Goal: Information Seeking & Learning: Check status

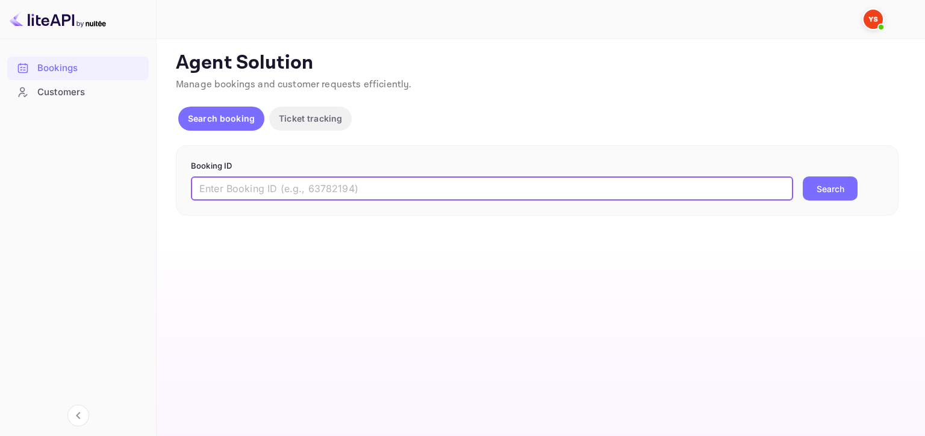
drag, startPoint x: 294, startPoint y: 190, endPoint x: 644, endPoint y: 200, distance: 349.9
click at [294, 190] on input "text" at bounding box center [492, 188] width 602 height 24
paste input "9485231"
type input "9485231"
click at [804, 194] on button "Search" at bounding box center [829, 188] width 55 height 24
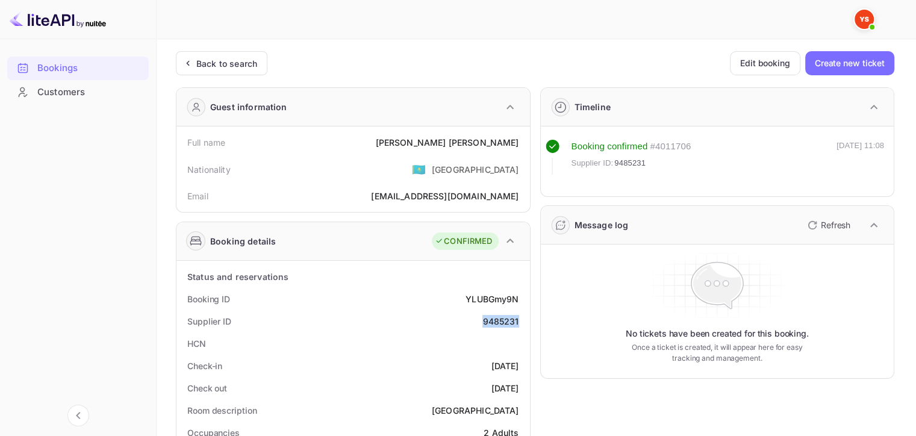
drag, startPoint x: 477, startPoint y: 323, endPoint x: 518, endPoint y: 323, distance: 41.5
click at [518, 323] on div "Supplier ID 9485231" at bounding box center [353, 321] width 344 height 22
copy div "9485231"
drag, startPoint x: 455, startPoint y: 143, endPoint x: 523, endPoint y: 146, distance: 67.5
click at [523, 146] on div "Full name [PERSON_NAME]" at bounding box center [353, 142] width 344 height 22
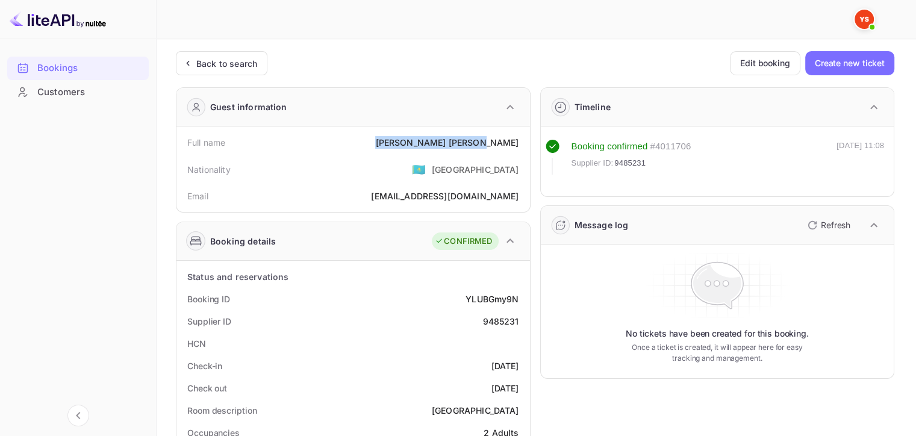
copy div "[PERSON_NAME]"
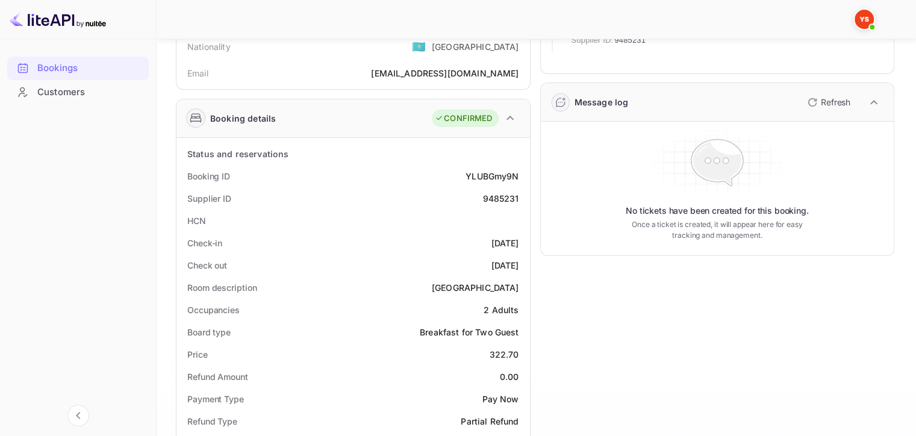
scroll to position [181, 0]
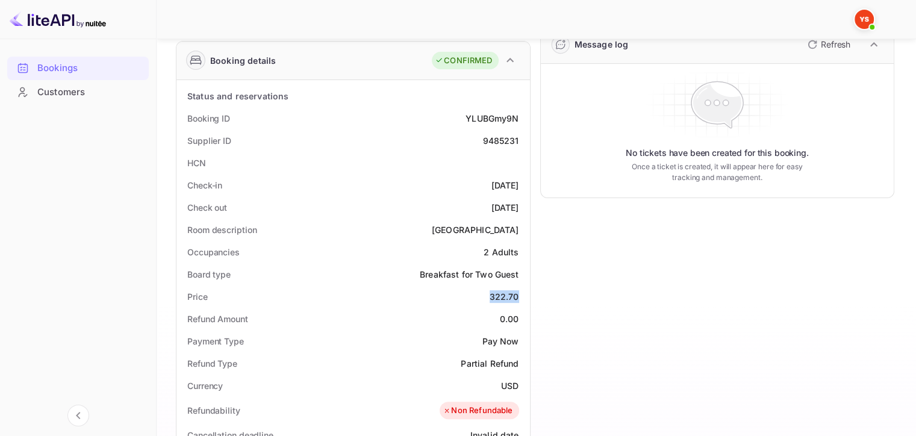
drag, startPoint x: 489, startPoint y: 297, endPoint x: 523, endPoint y: 297, distance: 33.7
click at [523, 297] on div "Price 322.70" at bounding box center [353, 296] width 344 height 22
copy div "322.70"
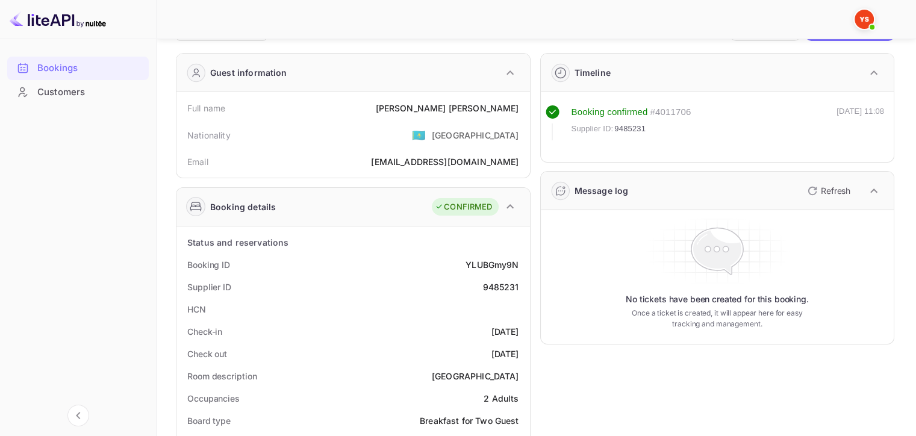
scroll to position [0, 0]
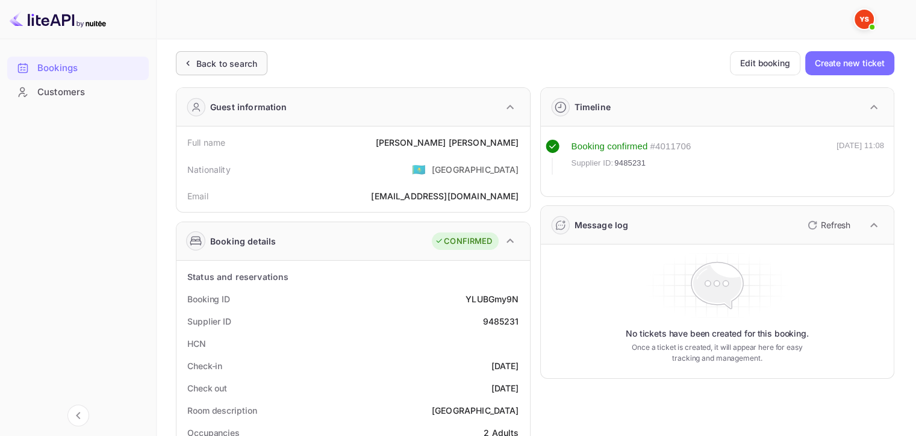
click at [200, 52] on div "Back to search" at bounding box center [222, 63] width 92 height 24
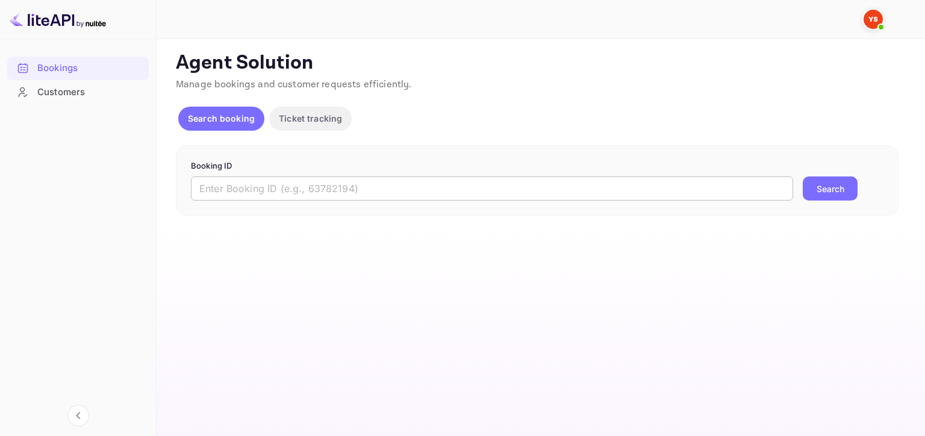
drag, startPoint x: 400, startPoint y: 197, endPoint x: 436, endPoint y: 191, distance: 37.1
click at [400, 197] on input "text" at bounding box center [492, 188] width 602 height 24
paste input "9485206"
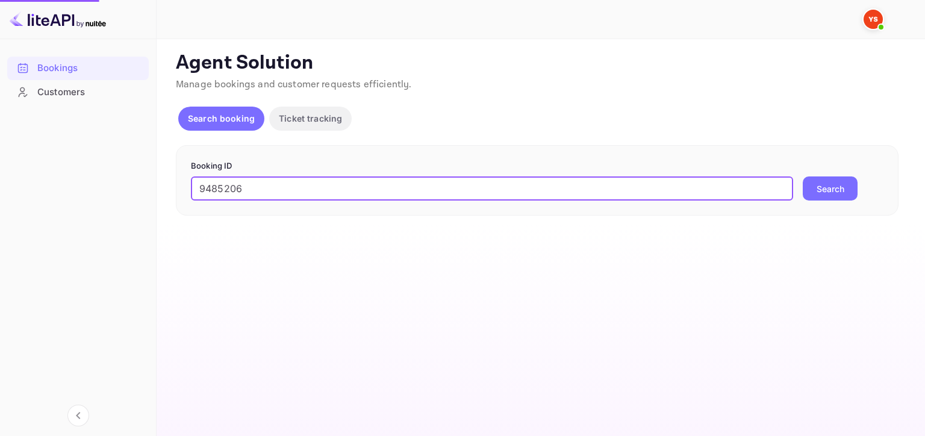
type input "9485206"
click at [813, 186] on button "Search" at bounding box center [829, 188] width 55 height 24
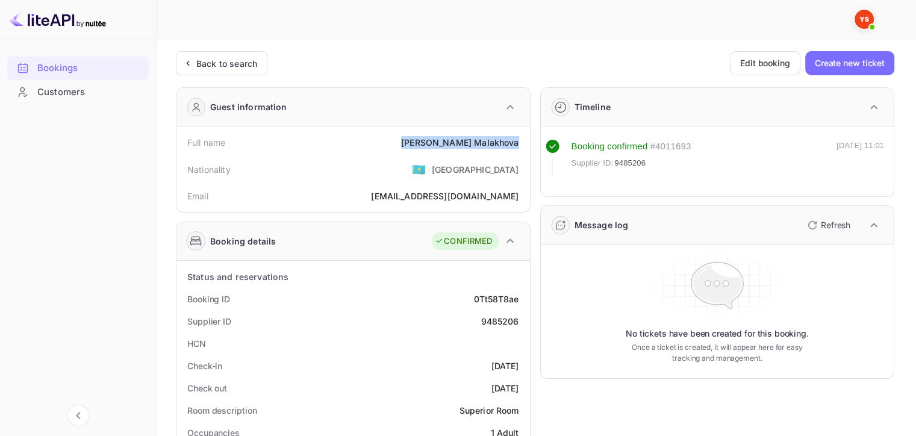
drag, startPoint x: 433, startPoint y: 137, endPoint x: 518, endPoint y: 142, distance: 84.4
click at [518, 142] on div "Full name [PERSON_NAME]" at bounding box center [353, 142] width 344 height 22
copy div "[PERSON_NAME]"
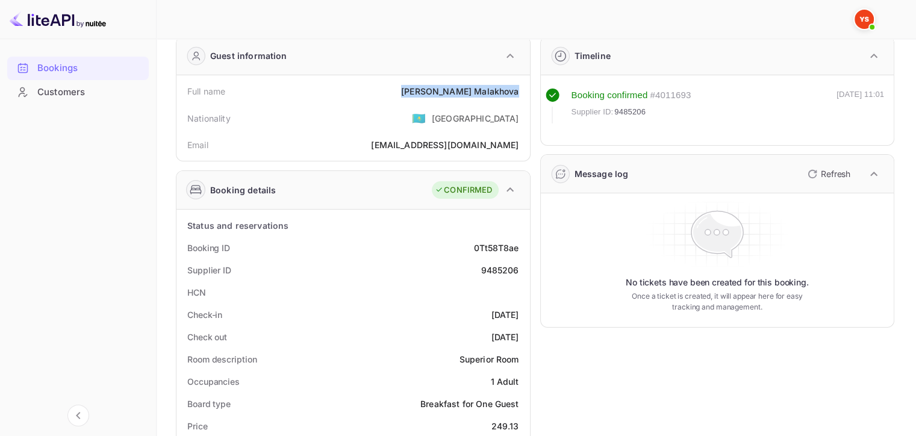
scroll to position [181, 0]
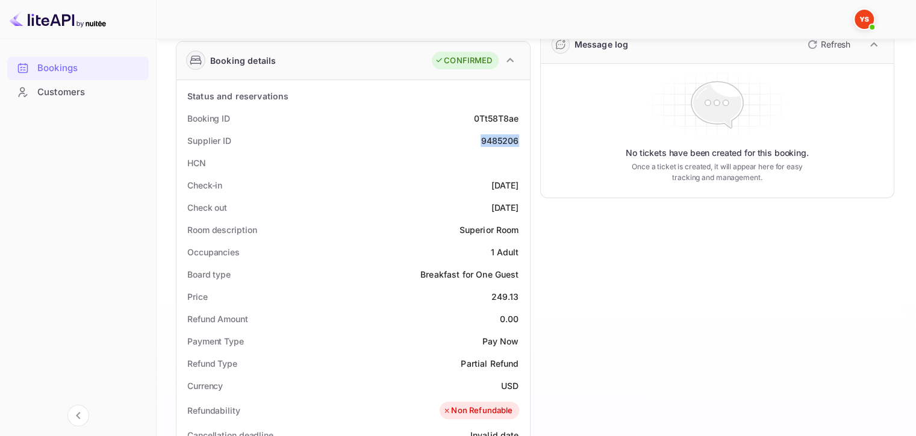
drag, startPoint x: 477, startPoint y: 138, endPoint x: 523, endPoint y: 138, distance: 45.8
click at [523, 138] on div "Supplier ID 9485206" at bounding box center [353, 140] width 344 height 22
copy div "9485206"
drag, startPoint x: 493, startPoint y: 299, endPoint x: 520, endPoint y: 295, distance: 26.7
click at [520, 295] on div "Price 249.13" at bounding box center [353, 296] width 344 height 22
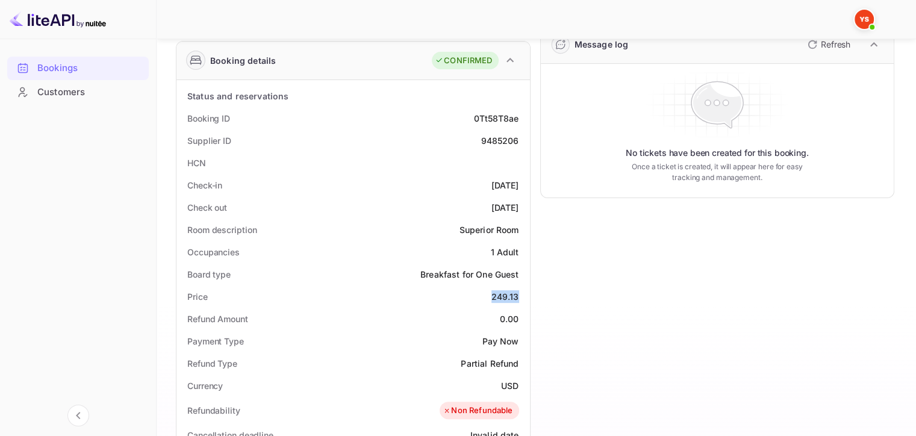
copy div "249.13"
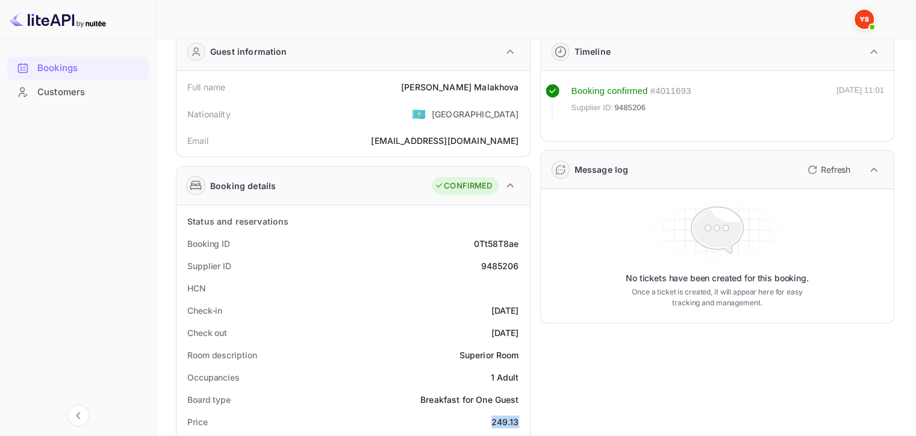
scroll to position [0, 0]
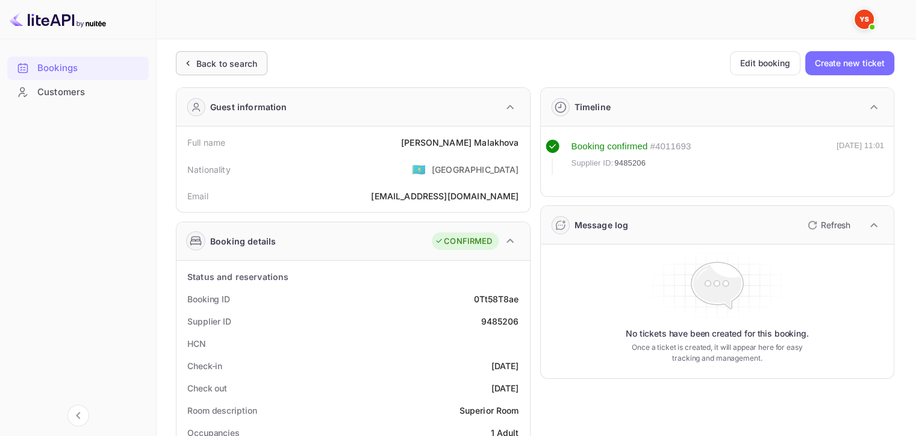
click at [244, 71] on div "Back to search" at bounding box center [222, 63] width 92 height 24
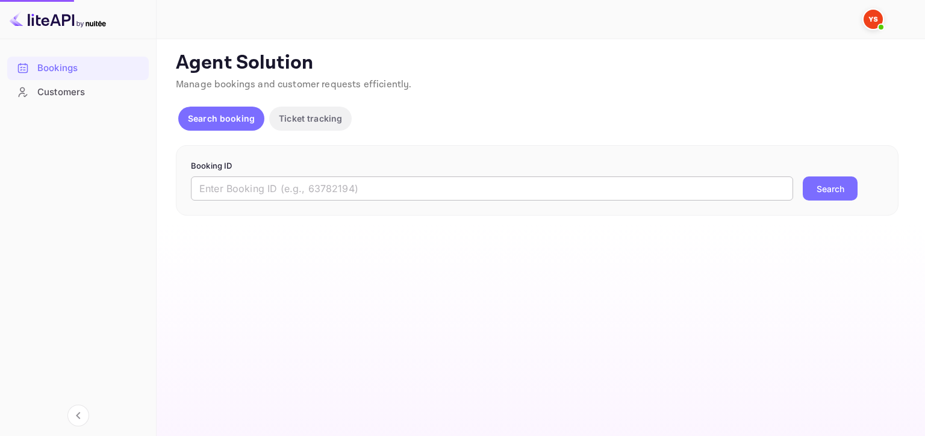
click at [524, 196] on input "text" at bounding box center [492, 188] width 602 height 24
paste input "9485220"
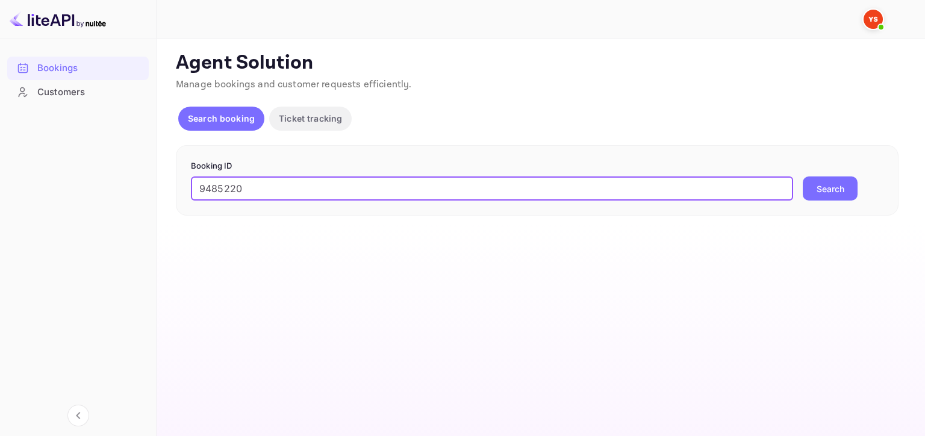
type input "9485220"
click at [831, 191] on button "Search" at bounding box center [829, 188] width 55 height 24
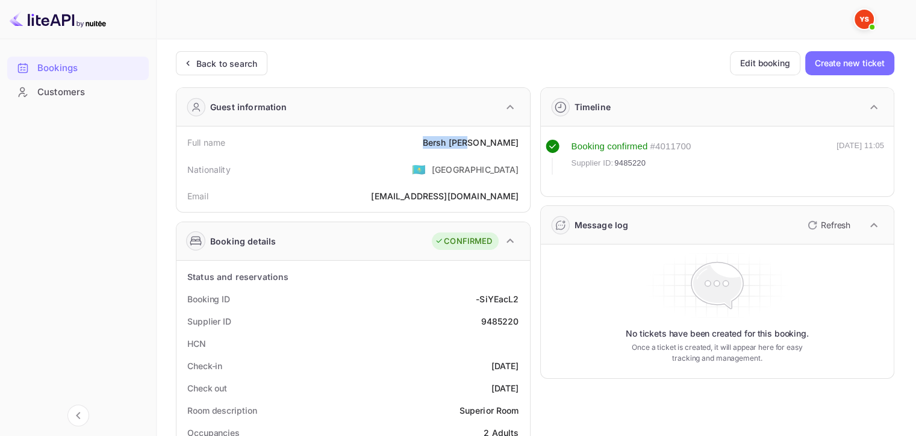
drag, startPoint x: 471, startPoint y: 139, endPoint x: 529, endPoint y: 140, distance: 58.4
click at [529, 140] on div "Full name [PERSON_NAME] Nationality 🇰🇿 [DEMOGRAPHIC_DATA] Email [EMAIL_ADDRESS]…" at bounding box center [352, 168] width 353 height 85
copy div "[PERSON_NAME]"
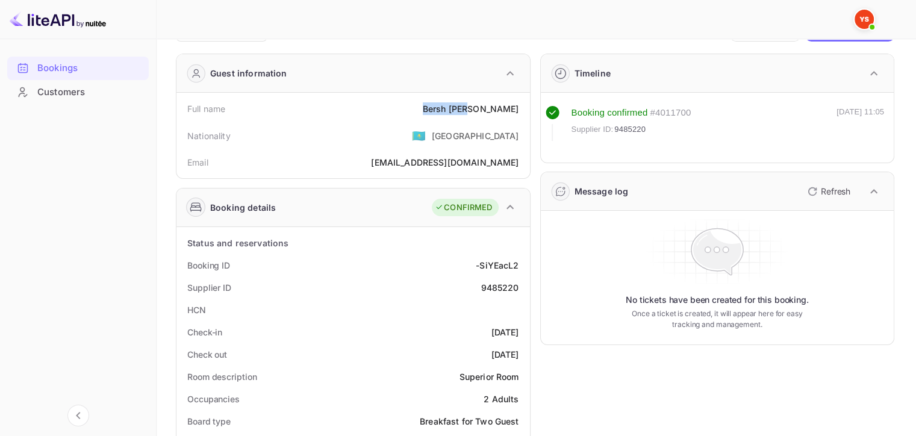
scroll to position [60, 0]
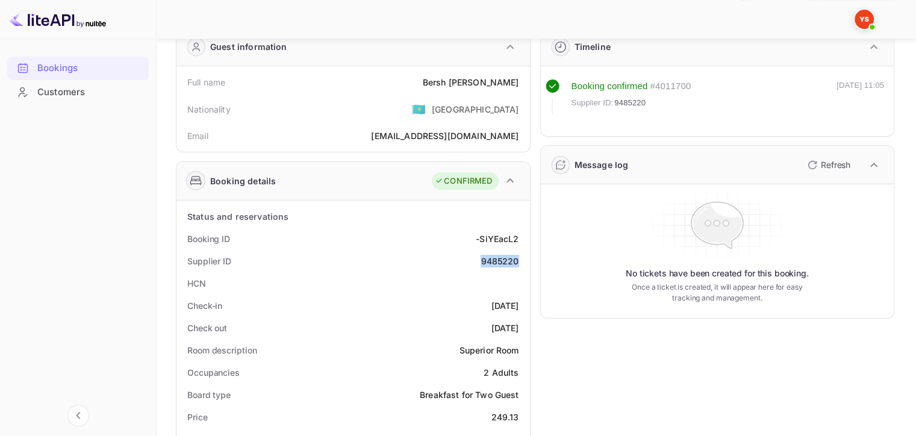
drag, startPoint x: 479, startPoint y: 264, endPoint x: 520, endPoint y: 261, distance: 41.0
click at [520, 261] on div "Supplier ID 9485220" at bounding box center [353, 261] width 344 height 22
copy div "9485220"
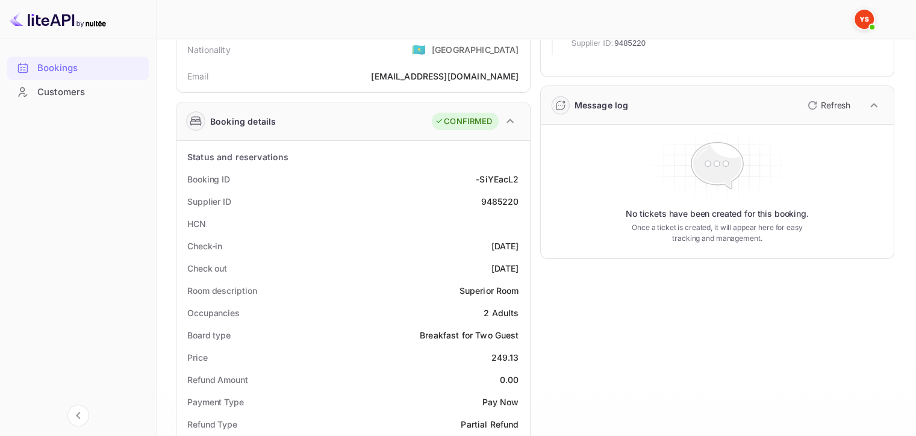
scroll to position [120, 0]
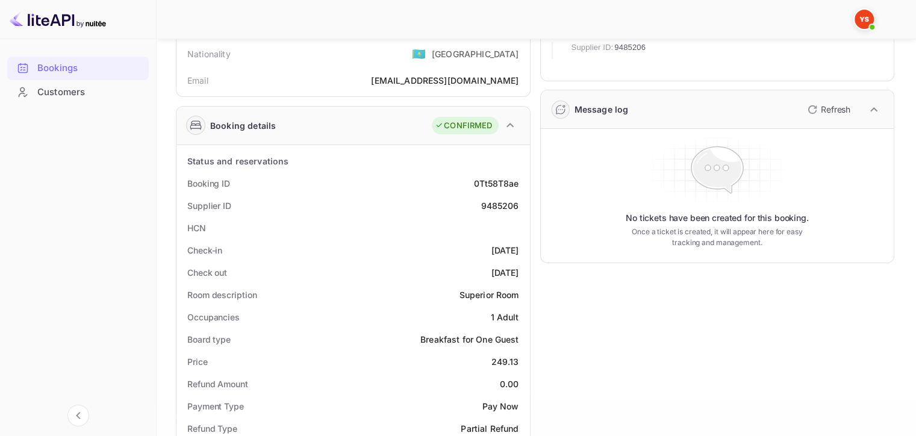
scroll to position [181, 0]
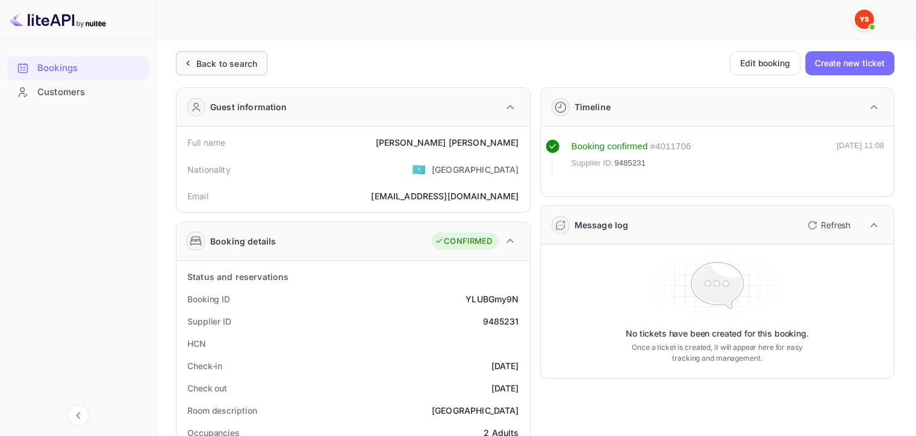
click at [240, 59] on div "Back to search" at bounding box center [226, 63] width 61 height 13
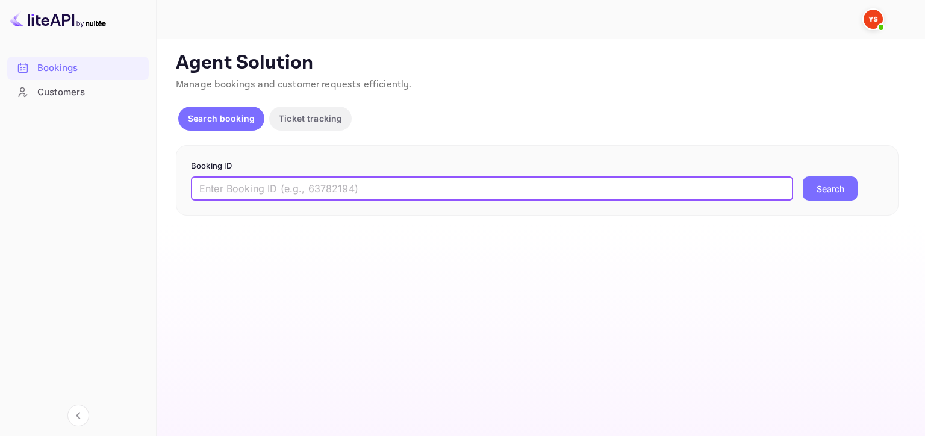
click at [496, 188] on input "text" at bounding box center [492, 188] width 602 height 24
paste input "9485220"
type input "9485220"
click at [839, 185] on button "Search" at bounding box center [829, 188] width 55 height 24
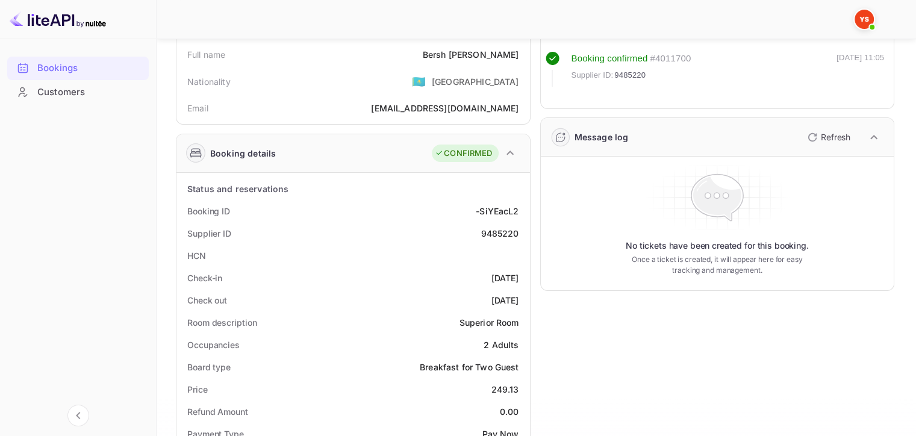
scroll to position [181, 0]
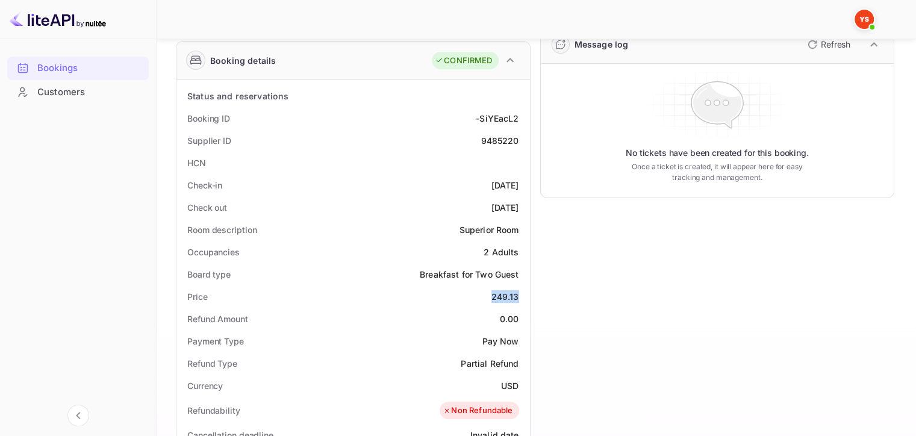
drag, startPoint x: 494, startPoint y: 293, endPoint x: 524, endPoint y: 297, distance: 30.4
click at [524, 297] on div "Price 249.13" at bounding box center [353, 296] width 344 height 22
copy div "249.13"
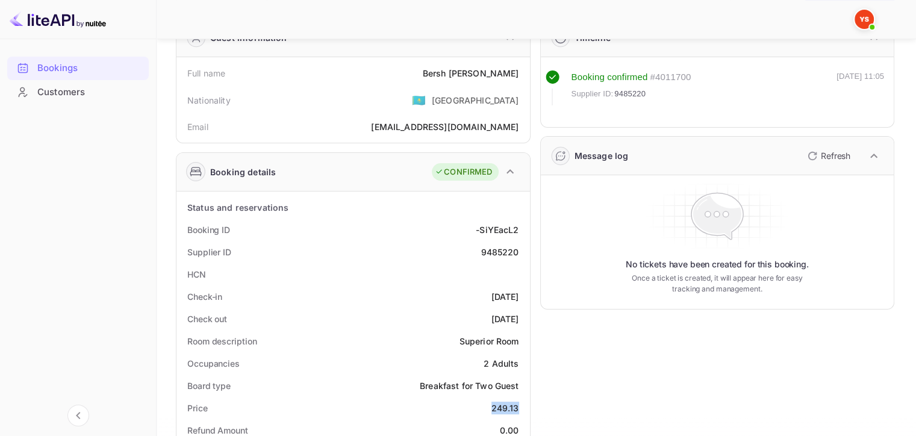
scroll to position [0, 0]
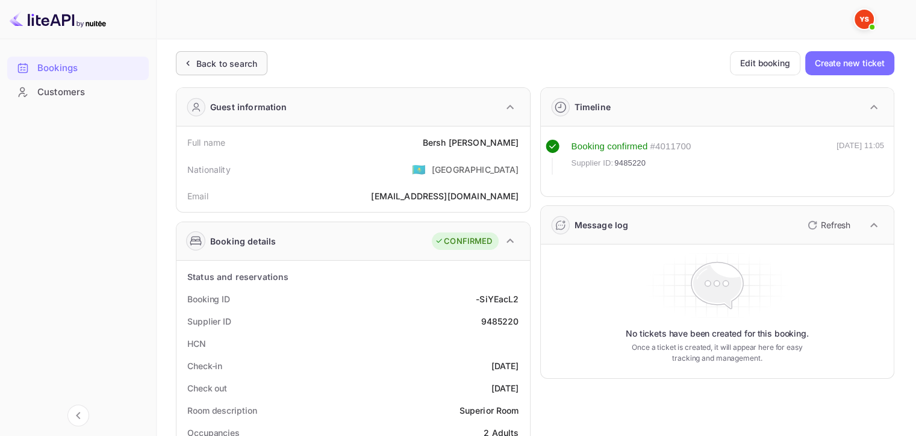
click at [245, 63] on div "Back to search" at bounding box center [226, 63] width 61 height 13
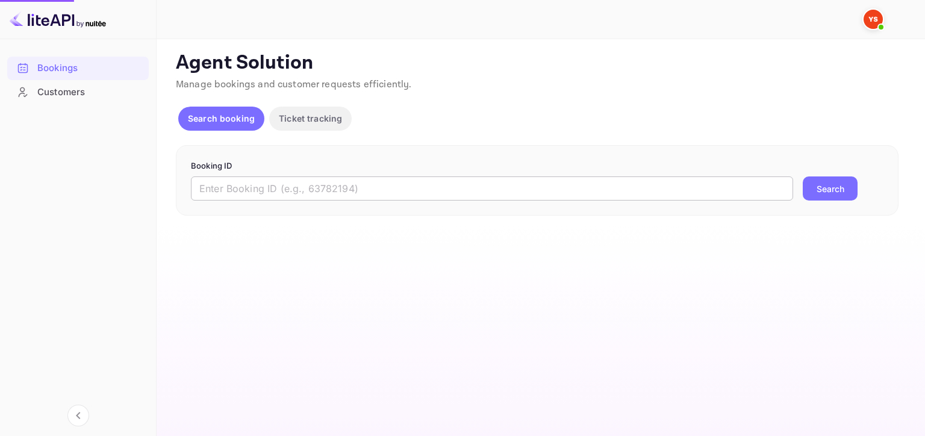
click at [512, 185] on input "text" at bounding box center [492, 188] width 602 height 24
paste input "9485206"
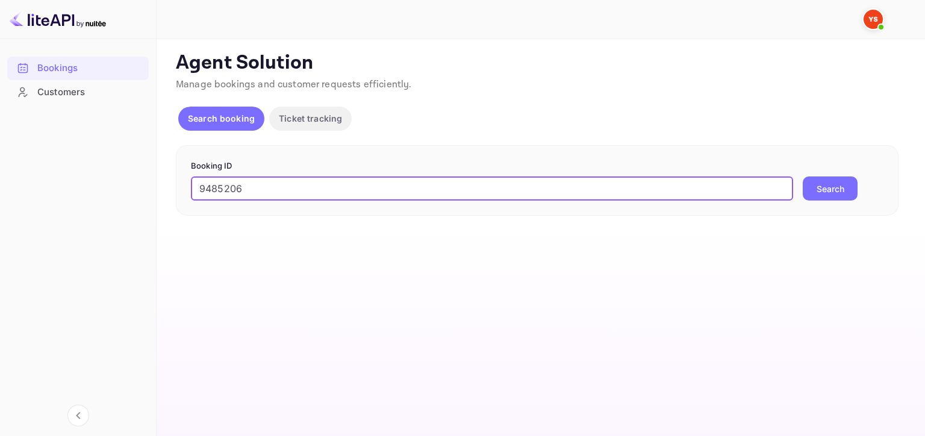
type input "9485206"
click at [817, 184] on button "Search" at bounding box center [829, 188] width 55 height 24
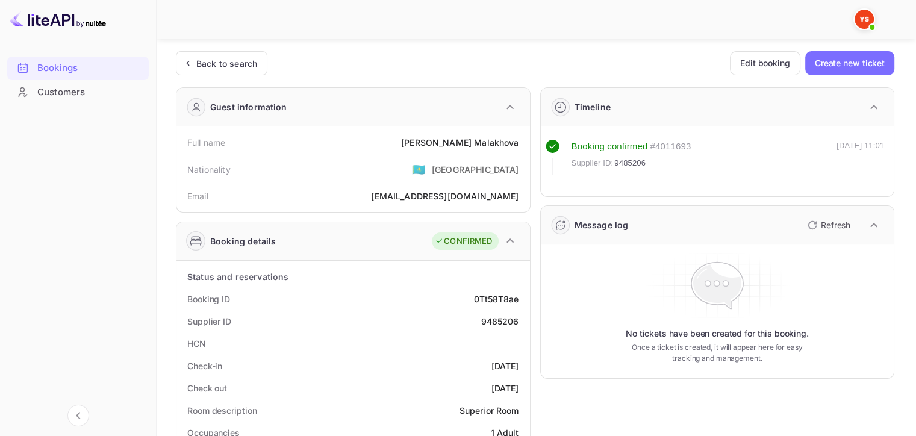
scroll to position [181, 0]
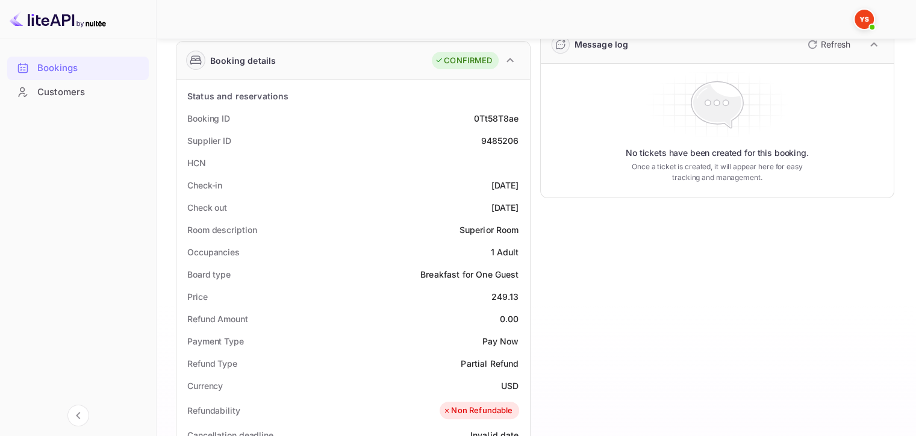
scroll to position [181, 0]
